Goal: Transaction & Acquisition: Purchase product/service

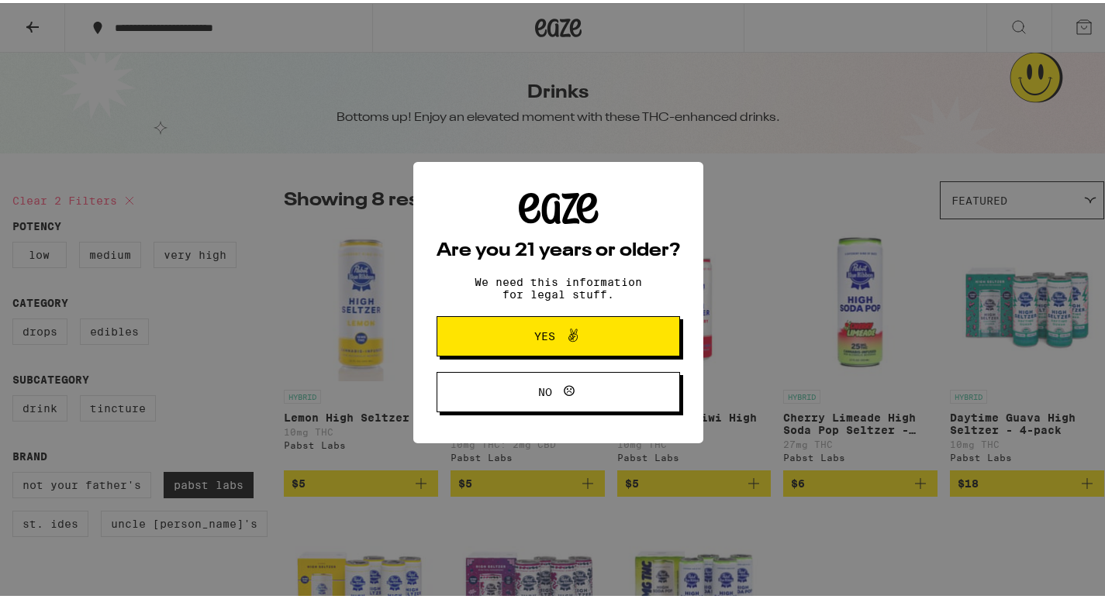
click at [504, 330] on span "Yes" at bounding box center [558, 333] width 118 height 20
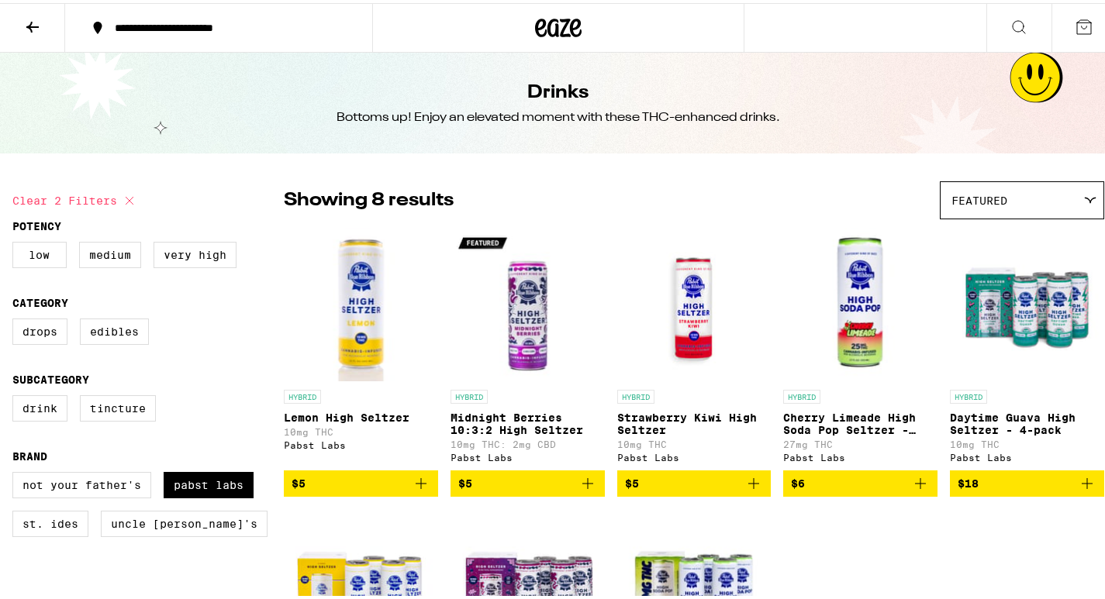
click at [537, 279] on img "Open page for Midnight Berries 10:3:2 High Seltzer from Pabst Labs" at bounding box center [528, 301] width 154 height 155
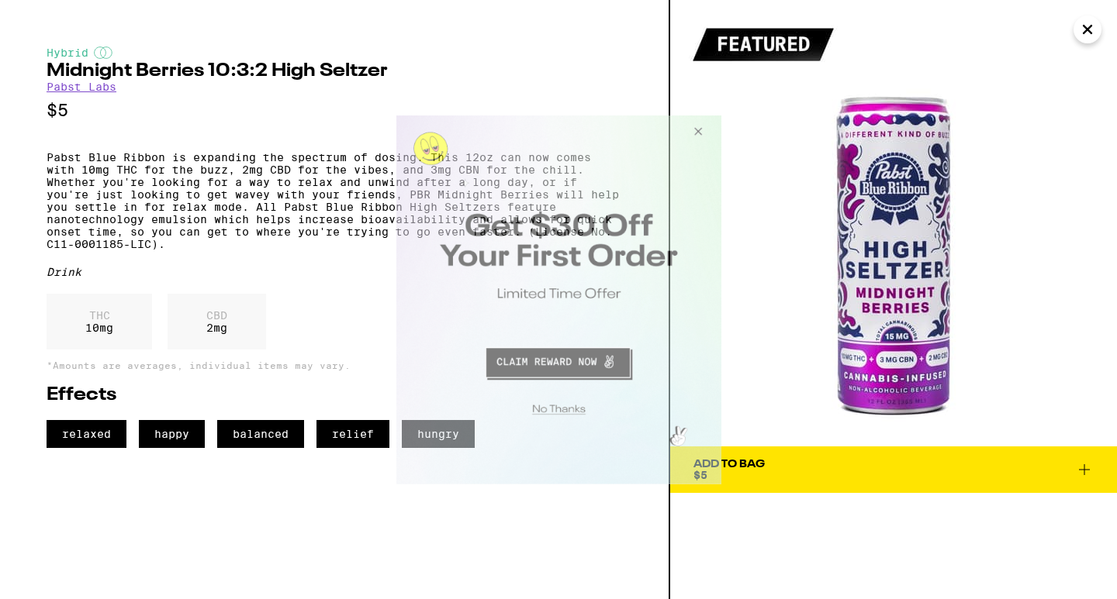
click at [704, 131] on button "Close Modal" at bounding box center [695, 133] width 42 height 37
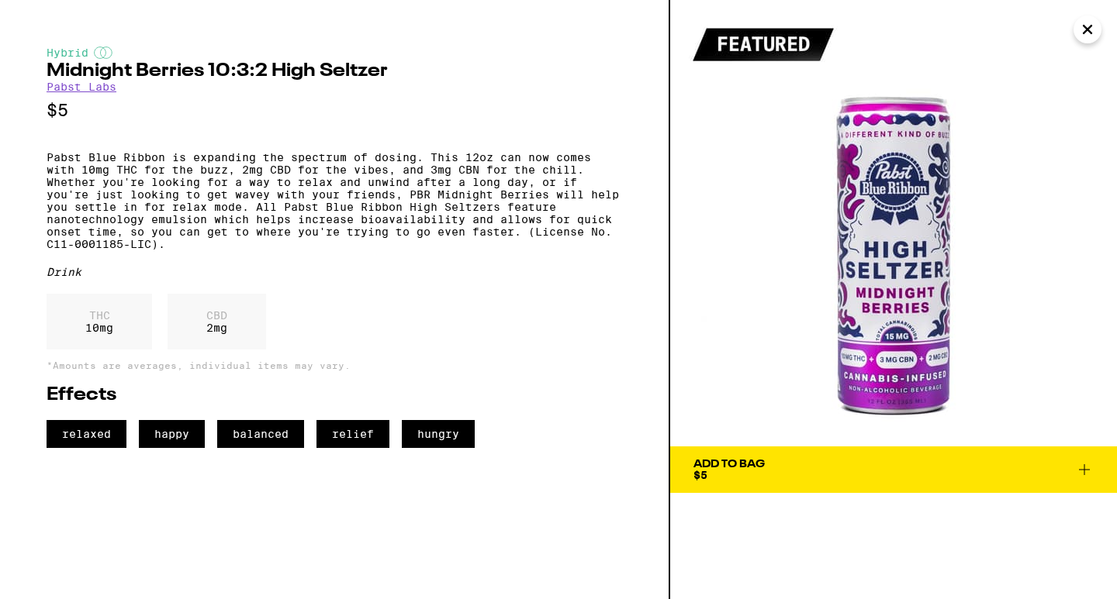
click at [902, 223] on img at bounding box center [893, 223] width 447 height 447
click at [1088, 29] on icon "Close" at bounding box center [1087, 30] width 8 height 8
